Goal: Check status

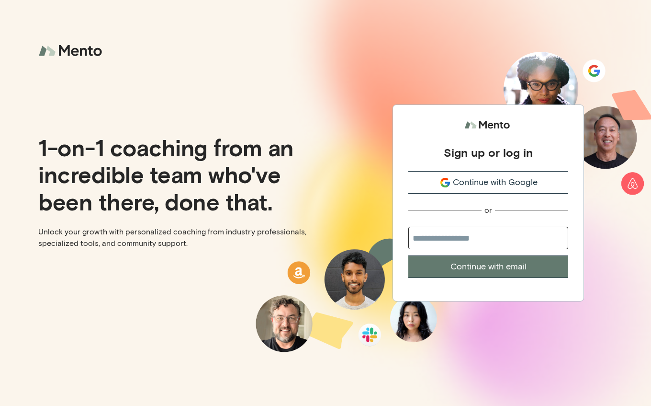
click at [526, 157] on div "Sign up or log in" at bounding box center [488, 152] width 89 height 14
click at [522, 178] on span "Continue with Google" at bounding box center [495, 182] width 85 height 13
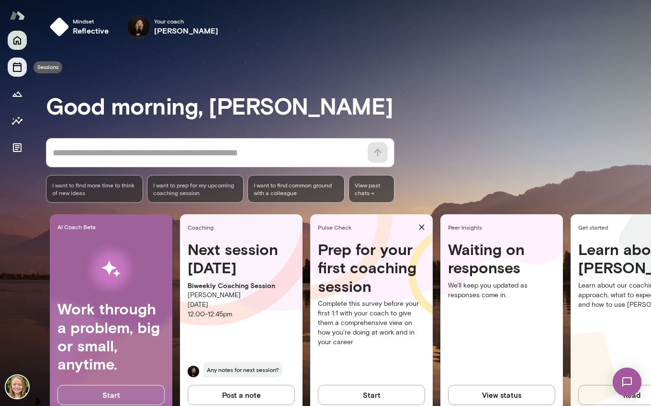
click at [15, 65] on icon "Sessions" at bounding box center [17, 67] width 9 height 10
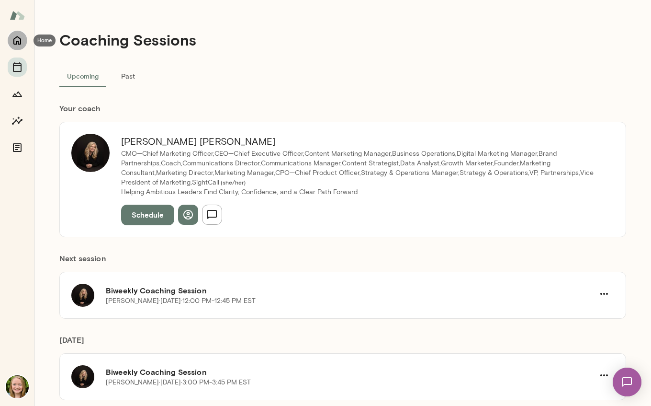
click at [19, 38] on icon "Home" at bounding box center [17, 40] width 8 height 9
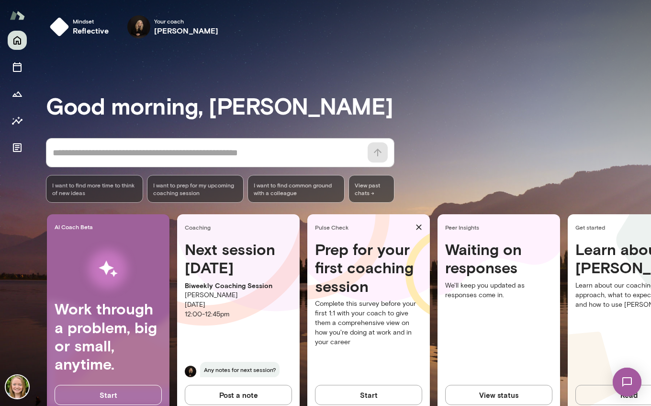
scroll to position [0, 10]
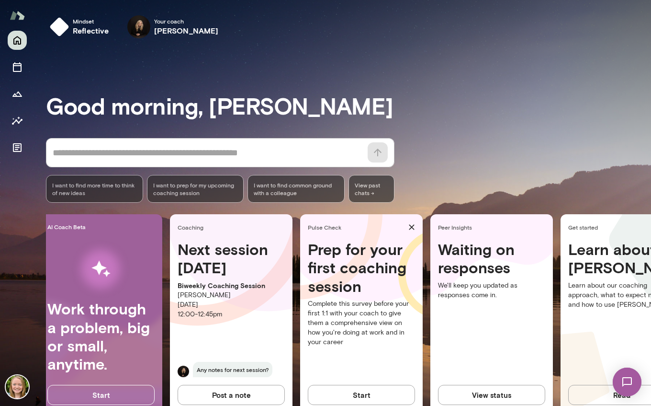
click at [489, 393] on button "View status" at bounding box center [491, 395] width 107 height 20
